Goal: Task Accomplishment & Management: Manage account settings

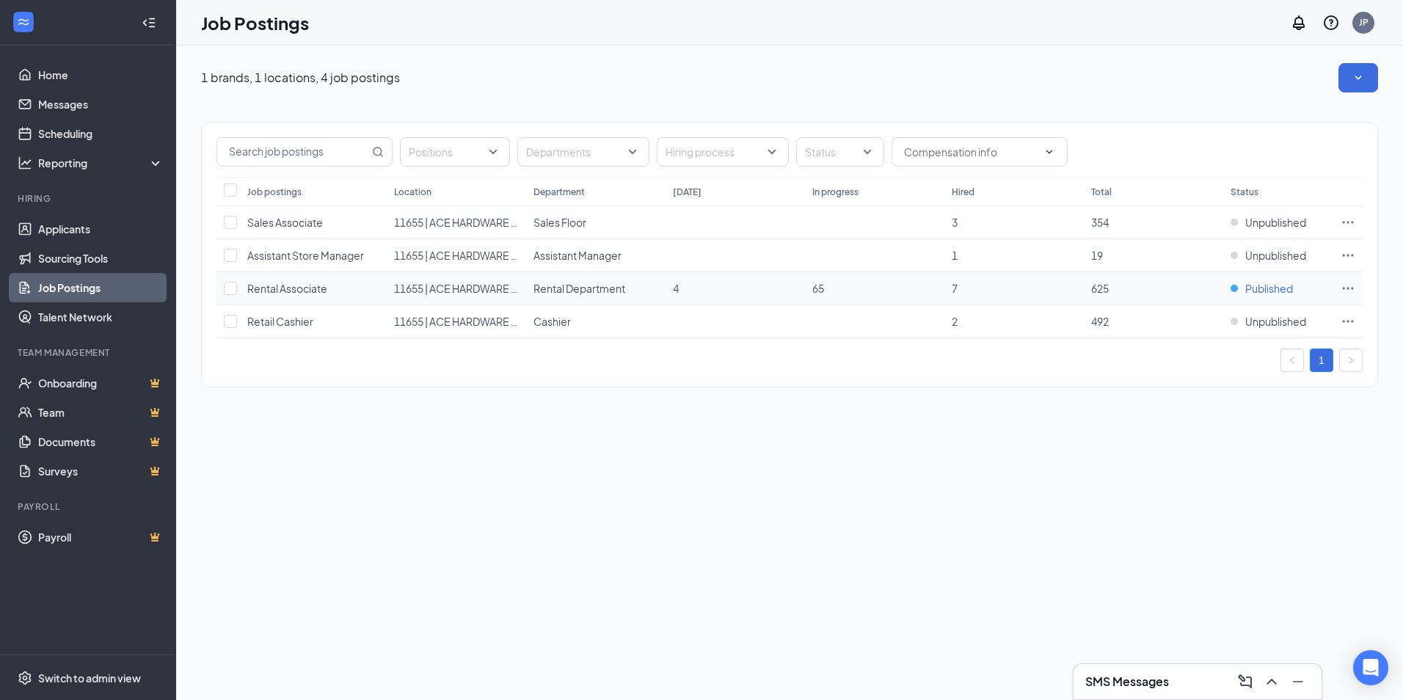
click at [1277, 289] on span "Published" at bounding box center [1269, 288] width 48 height 15
click at [1344, 284] on icon "Ellipses" at bounding box center [1348, 288] width 15 height 15
click at [1177, 416] on span "View applicants" at bounding box center [1184, 413] width 75 height 13
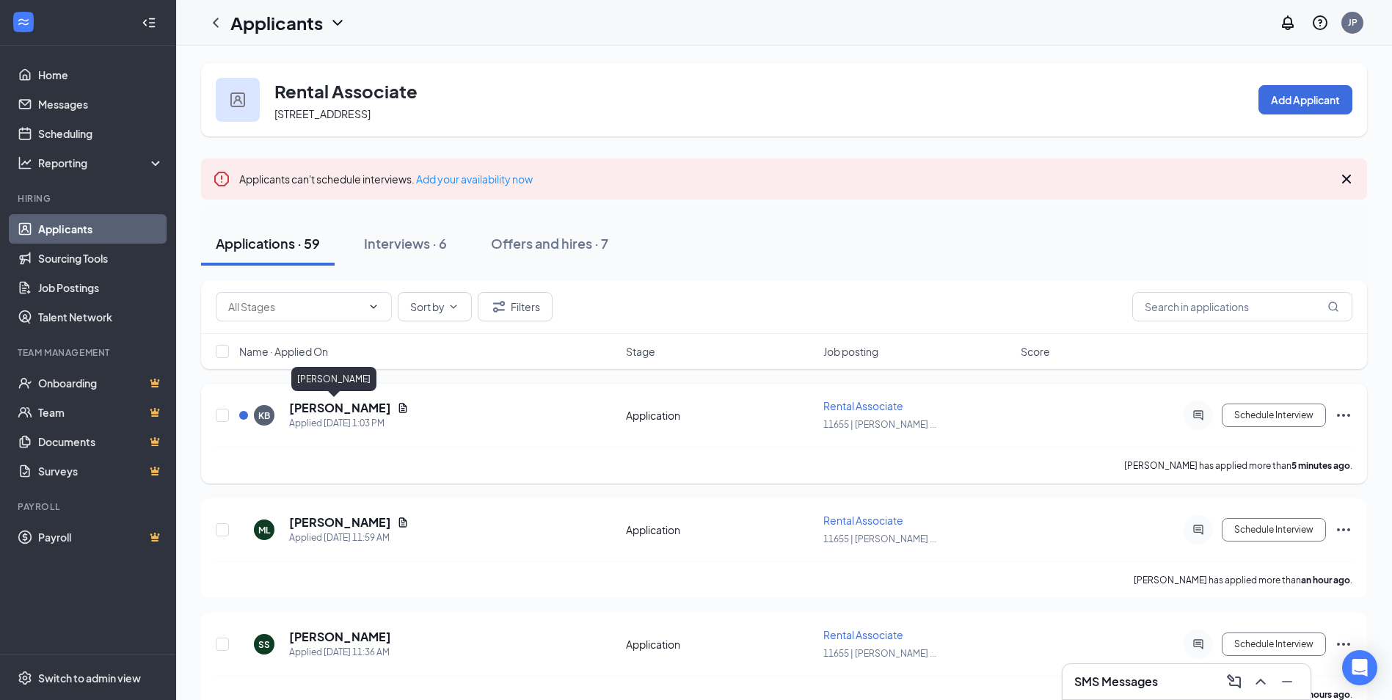
click at [317, 407] on h5 "[PERSON_NAME]" at bounding box center [340, 408] width 102 height 16
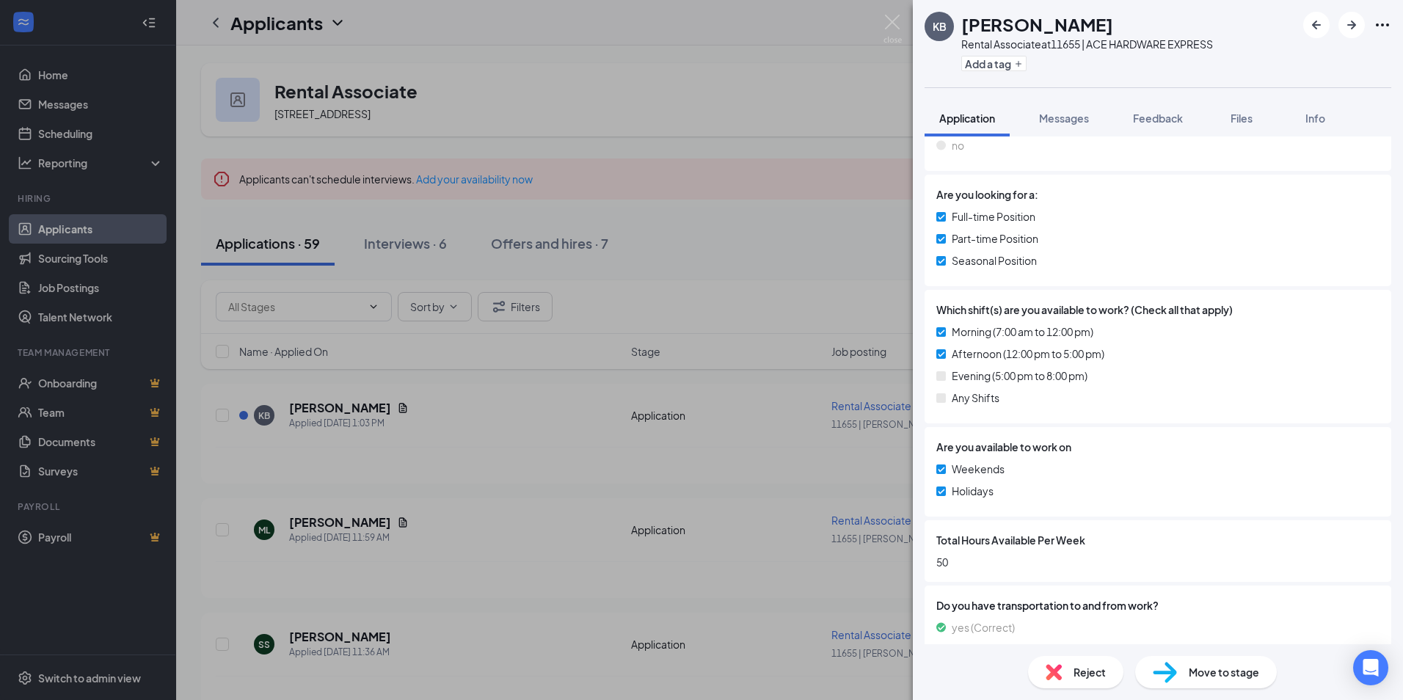
scroll to position [291, 0]
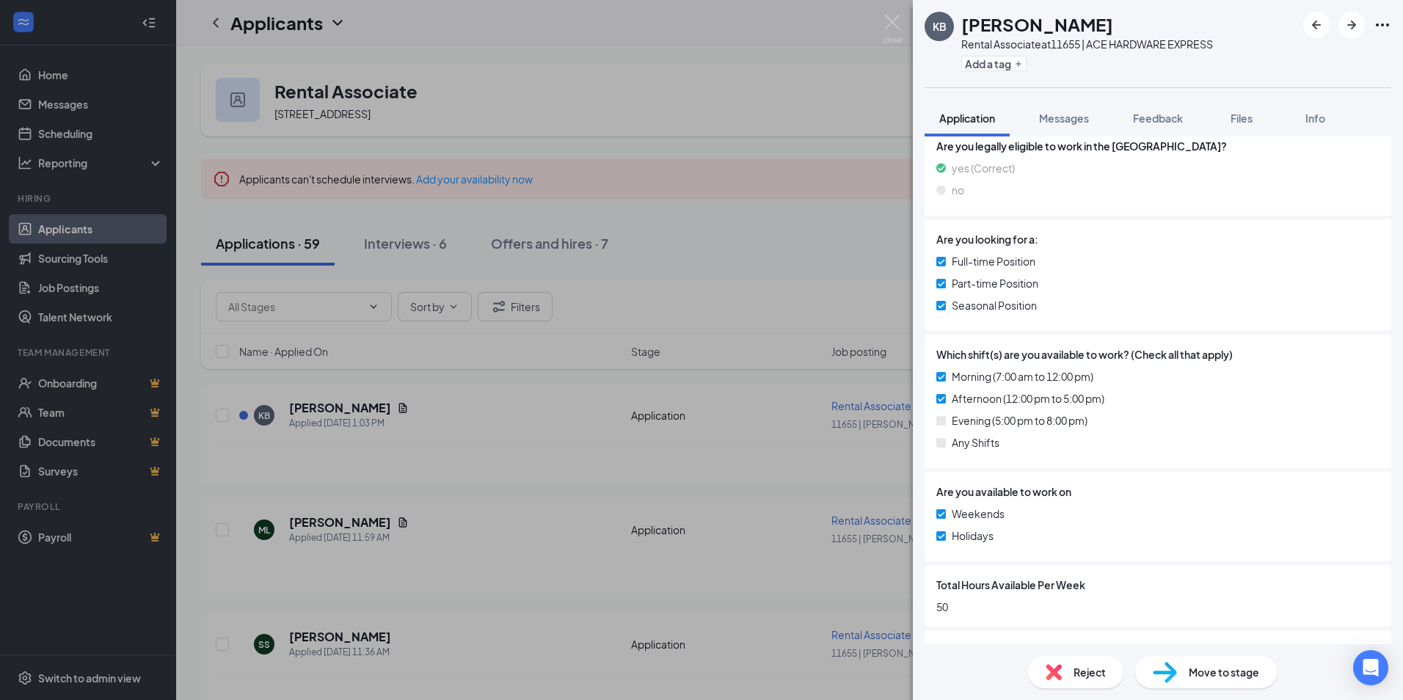
click at [1065, 677] on div "Reject" at bounding box center [1075, 672] width 95 height 32
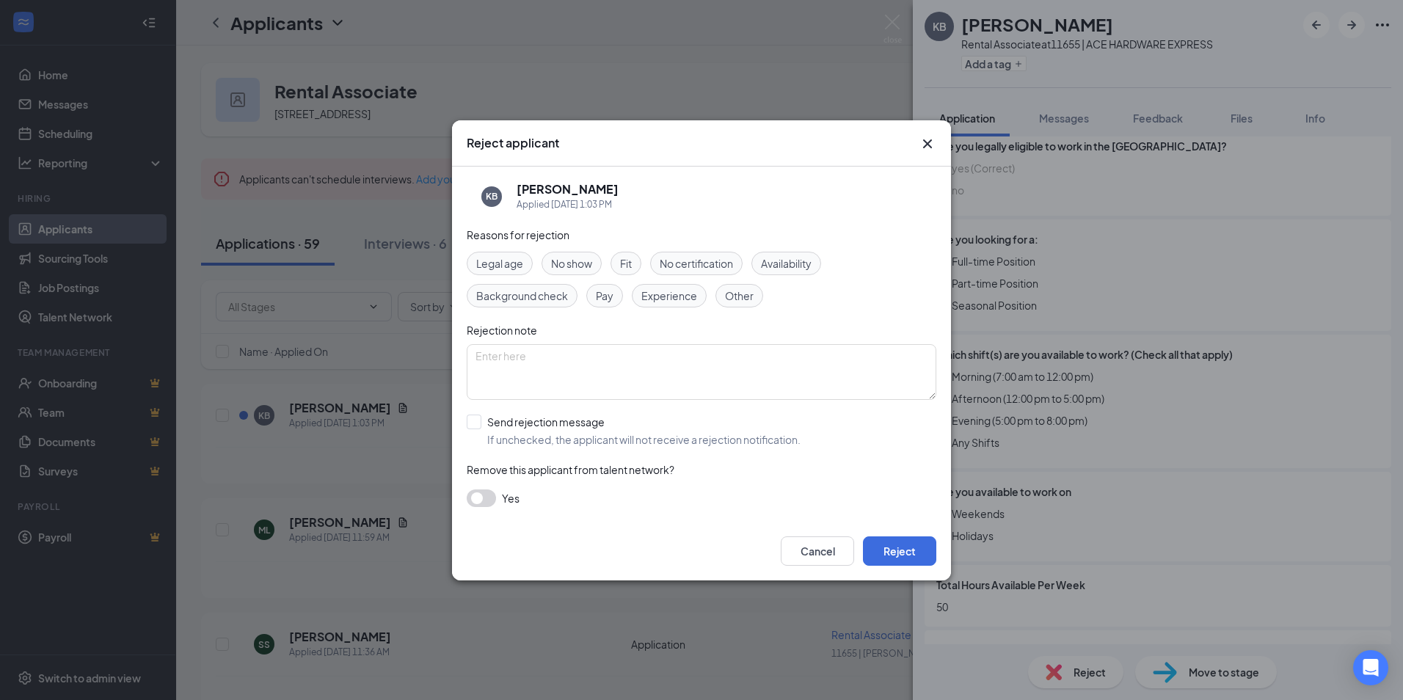
click at [789, 266] on span "Availability" at bounding box center [786, 263] width 51 height 16
click at [481, 424] on input "Send rejection message If unchecked, the applicant will not receive a rejection…" at bounding box center [634, 431] width 334 height 32
checkbox input "true"
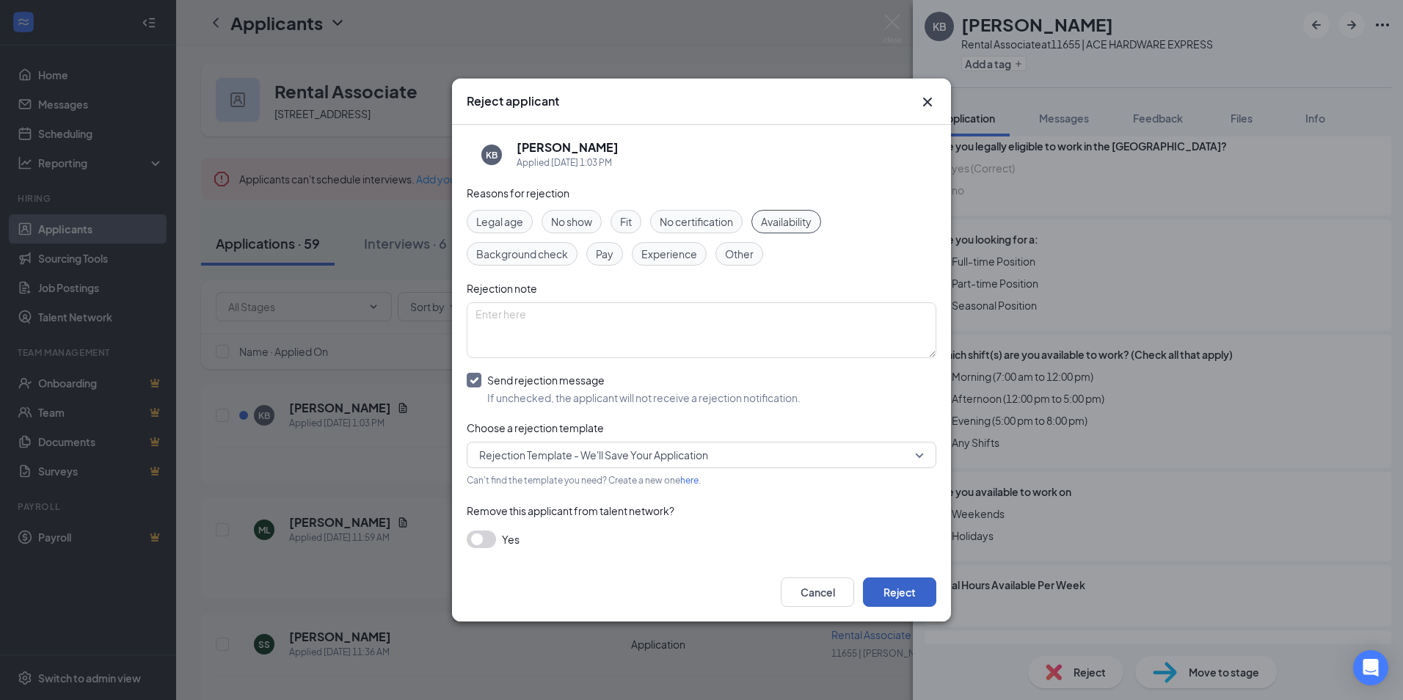
click at [908, 596] on button "Reject" at bounding box center [899, 591] width 73 height 29
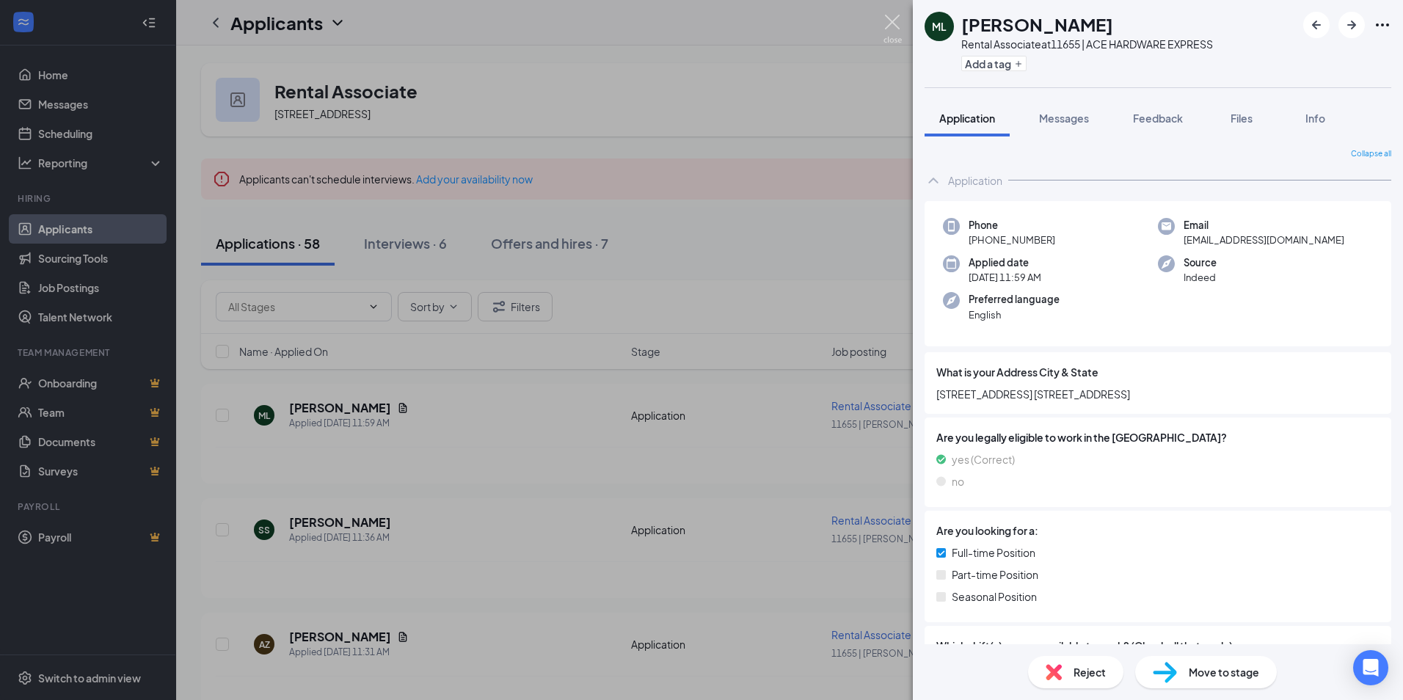
click at [895, 23] on img at bounding box center [892, 29] width 18 height 29
